Goal: Obtain resource: Obtain resource

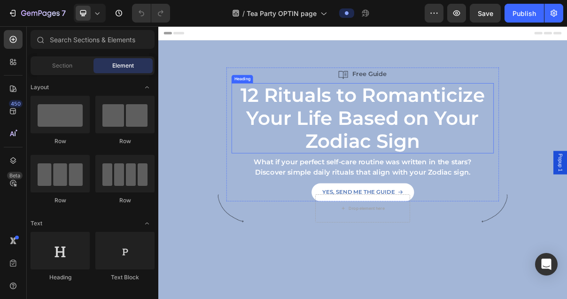
click at [443, 154] on strong "12 Rituals to Romanticize Your Life Based on Your Zodiac Sign" at bounding box center [441, 152] width 338 height 95
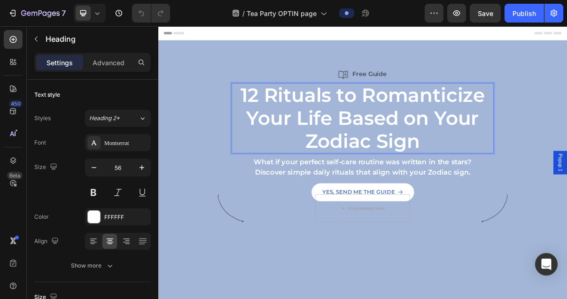
click at [530, 187] on p "12 Rituals to Romanticize Your Life Based on Your Zodiac Sign" at bounding box center [440, 153] width 360 height 95
click at [531, 187] on p "12 Rituals to Romanticize Your Life Based on Your Zodiac Sign" at bounding box center [440, 153] width 360 height 95
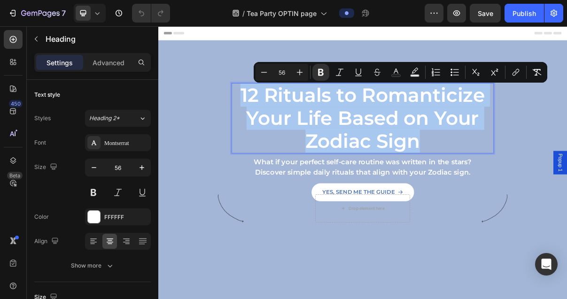
drag, startPoint x: 518, startPoint y: 188, endPoint x: 264, endPoint y: 126, distance: 261.7
click at [264, 126] on p "12 Rituals to Romanticize Your Life Based on Your Zodiac Sign" at bounding box center [440, 153] width 360 height 95
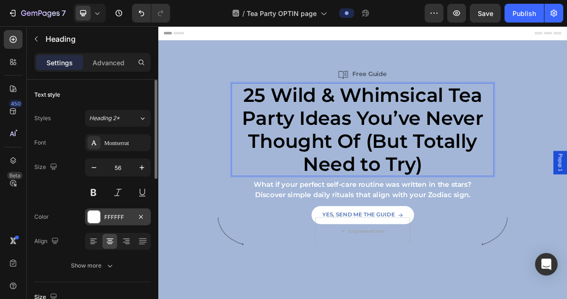
click at [100, 217] on div at bounding box center [94, 217] width 12 height 12
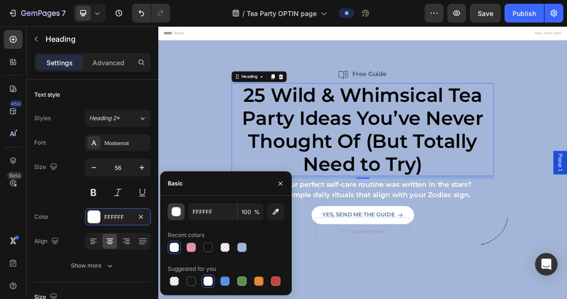
click at [179, 212] on div "button" at bounding box center [176, 212] width 9 height 9
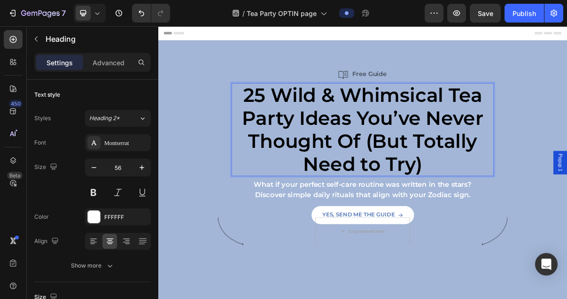
click at [529, 212] on p "25 Wild & Whimsical Tea Party Ideas You’ve Never Thought Of (But Totally Need t…" at bounding box center [440, 169] width 360 height 126
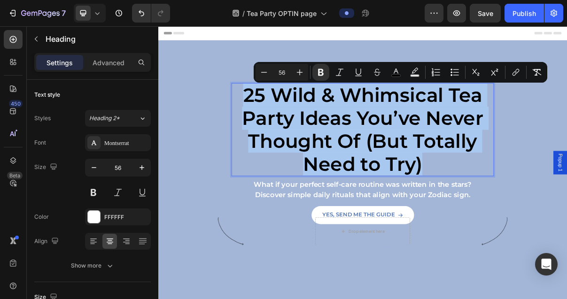
drag, startPoint x: 567, startPoint y: 226, endPoint x: 268, endPoint y: 122, distance: 316.5
click at [267, 122] on p "25 Wild & Whimsical Tea Party Ideas You’ve Never Thought Of (But Totally Need t…" at bounding box center [440, 169] width 360 height 126
click at [401, 76] on rect "Editor contextual toolbar" at bounding box center [396, 76] width 9 height 2
type input "000000"
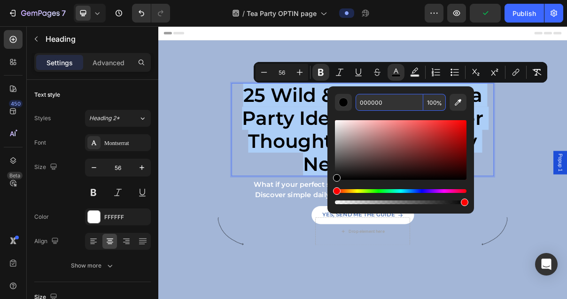
drag, startPoint x: 393, startPoint y: 104, endPoint x: 353, endPoint y: 103, distance: 39.5
click at [353, 103] on div "000000 100 %" at bounding box center [401, 102] width 132 height 17
drag, startPoint x: 401, startPoint y: 102, endPoint x: 346, endPoint y: 100, distance: 55.5
click at [346, 100] on div "FFFFFF000000 100 %" at bounding box center [401, 102] width 132 height 17
type input "FFFFFF"
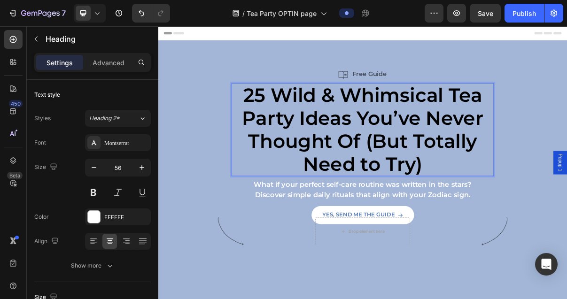
click at [554, 216] on p "25 Wild & Whimsical Tea Party Ideas You’ve Never Thought Of (But Totally Need t…" at bounding box center [440, 169] width 360 height 126
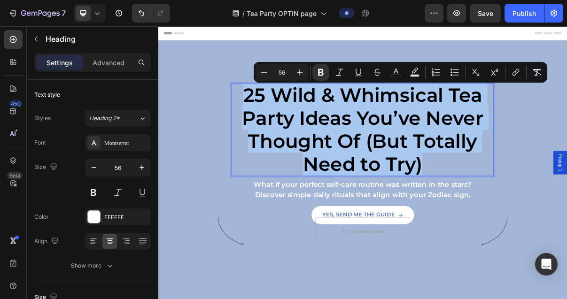
drag, startPoint x: 546, startPoint y: 216, endPoint x: 272, endPoint y: 118, distance: 290.9
click at [272, 118] on p "25 Wild & Whimsical Tea Party Ideas You’ve Never Thought Of (But Totally Need t…" at bounding box center [440, 169] width 360 height 126
click at [401, 74] on button "color" at bounding box center [396, 72] width 17 height 17
type input "000000"
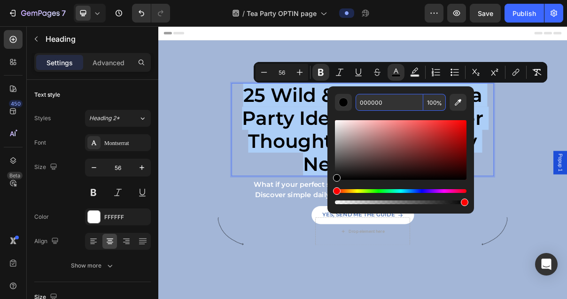
drag, startPoint x: 388, startPoint y: 105, endPoint x: 370, endPoint y: 102, distance: 18.6
click at [367, 102] on input "000000" at bounding box center [390, 102] width 68 height 17
drag, startPoint x: 394, startPoint y: 102, endPoint x: 349, endPoint y: 100, distance: 45.6
click at [349, 100] on div "000000 100 %" at bounding box center [401, 102] width 132 height 17
type input "FFFFFF"
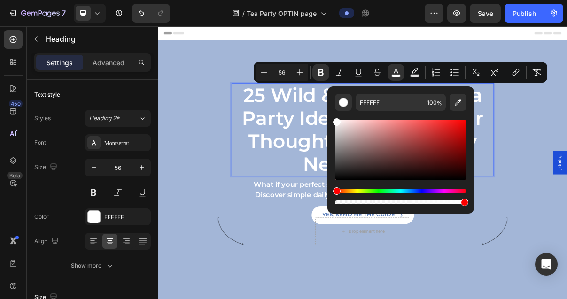
click at [344, 162] on strong "25 Wild & Whimsical Tea Party Ideas You’ve Never Thought Of (But Totally Need t…" at bounding box center [440, 168] width 333 height 127
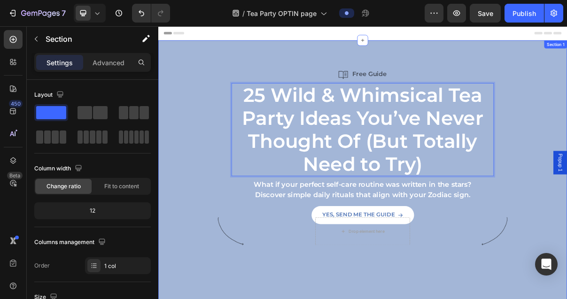
click at [567, 189] on div "Free Guide Item List 25 Wild & Whimsical Tea Party Ideas You’ve Never Thought O…" at bounding box center [440, 197] width 564 height 229
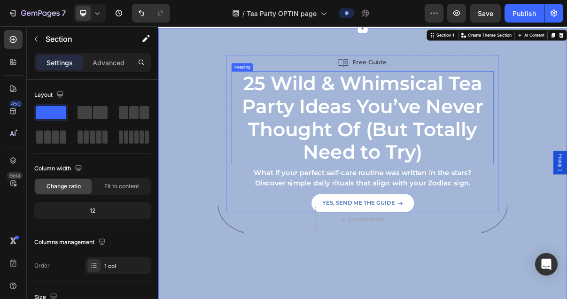
scroll to position [30, 0]
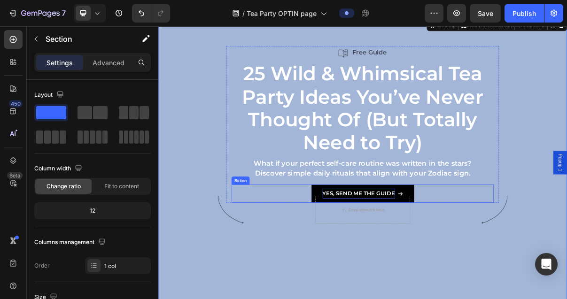
click at [462, 257] on strong "YES, SEND ME THE GUIDE" at bounding box center [435, 256] width 100 height 9
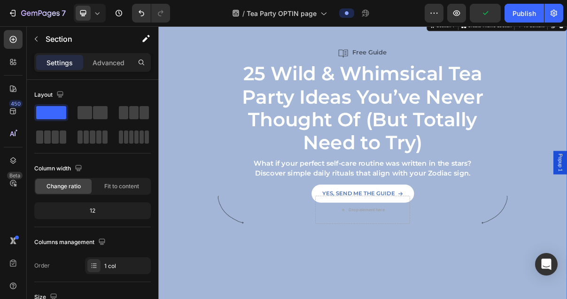
click at [567, 191] on div "Free Guide Item List ⁠⁠⁠⁠⁠⁠⁠ 25 Wild & Whimsical Tea Party Ideas You’ve Never T…" at bounding box center [440, 168] width 564 height 229
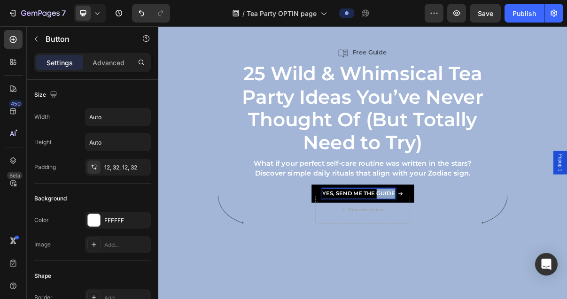
click at [459, 258] on strong "YES, SEND ME THE GUIDE" at bounding box center [435, 256] width 100 height 9
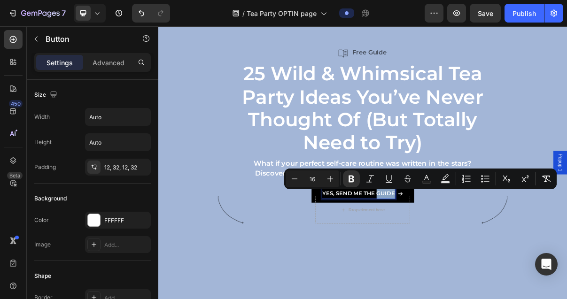
click at [461, 258] on strong "YES, SEND ME THE GUIDE" at bounding box center [435, 256] width 100 height 9
drag, startPoint x: 458, startPoint y: 258, endPoint x: 479, endPoint y: 258, distance: 21.2
click at [479, 258] on strong "YES, SEND ME THE GUIDE" at bounding box center [435, 256] width 100 height 9
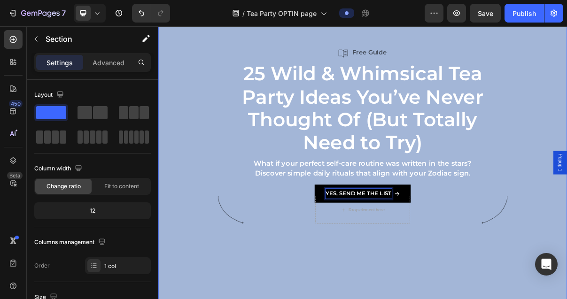
click at [567, 183] on div "Free Guide Item List ⁠⁠⁠⁠⁠⁠⁠ 25 Wild & Whimsical Tea Party Ideas You’ve Never T…" at bounding box center [440, 168] width 564 height 229
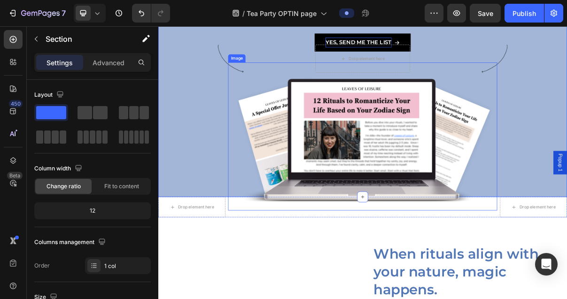
scroll to position [111, 0]
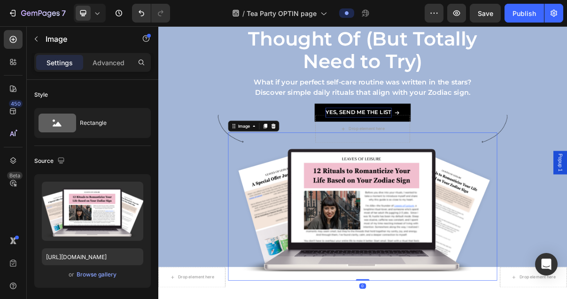
scroll to position [162, 0]
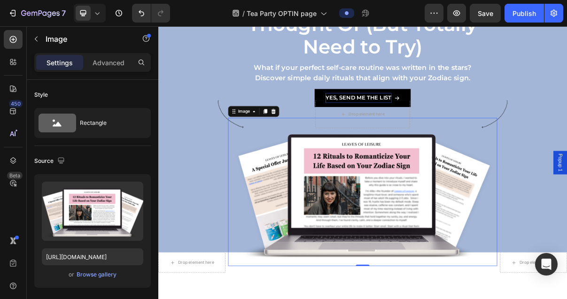
click at [465, 266] on img at bounding box center [440, 255] width 371 height 205
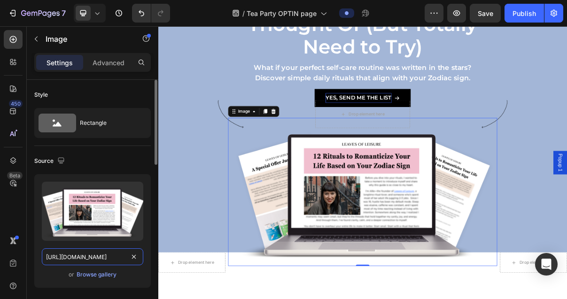
click at [99, 258] on input "https://cdn.shopify.com/s/files/1/0592/8658/5503/files/gempages_575584408015209…" at bounding box center [93, 257] width 102 height 17
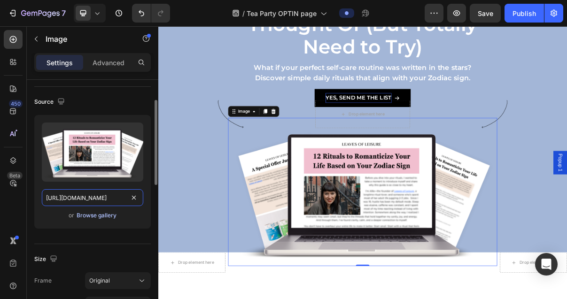
scroll to position [40, 0]
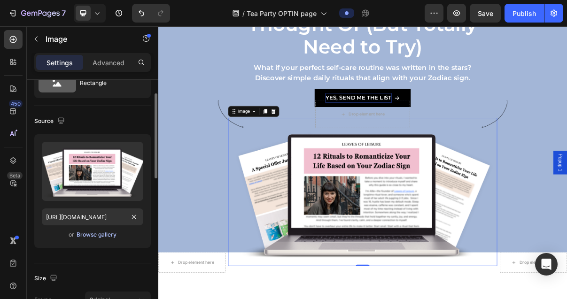
click at [89, 237] on div "Browse gallery" at bounding box center [97, 235] width 40 height 8
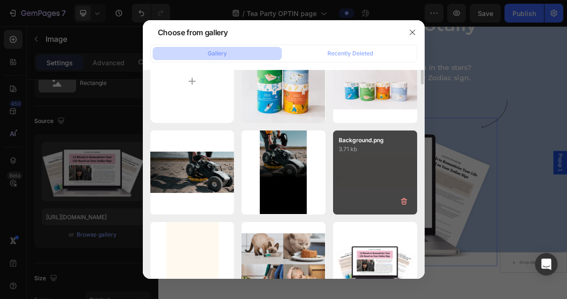
scroll to position [0, 0]
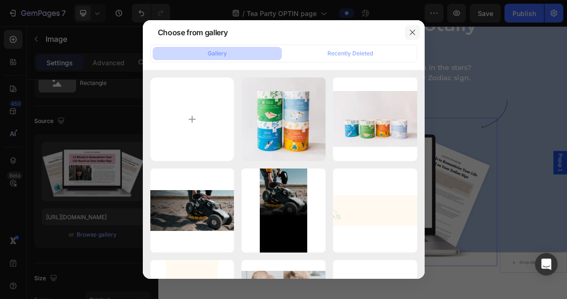
click at [411, 31] on icon "button" at bounding box center [413, 33] width 8 height 8
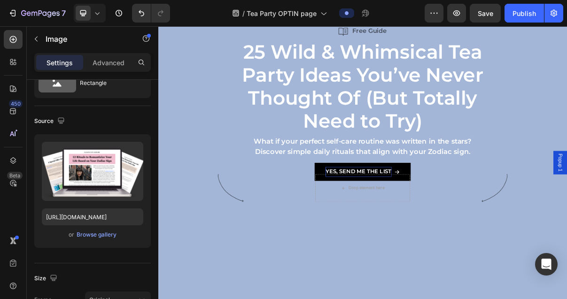
scroll to position [52, 0]
